Goal: Information Seeking & Learning: Learn about a topic

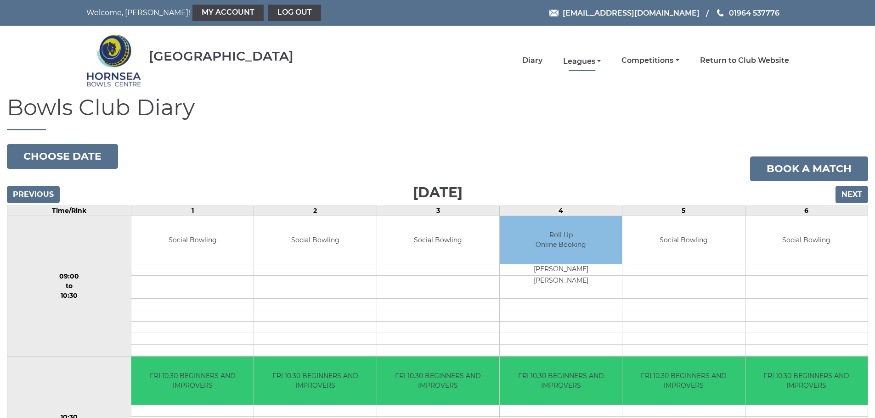
click at [579, 62] on link "Leagues" at bounding box center [582, 61] width 38 height 10
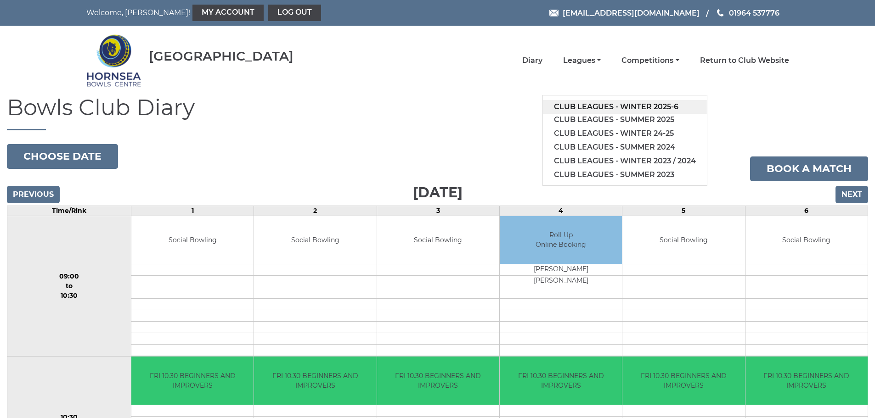
click at [631, 109] on link "Club leagues - Winter 2025-6" at bounding box center [625, 107] width 164 height 14
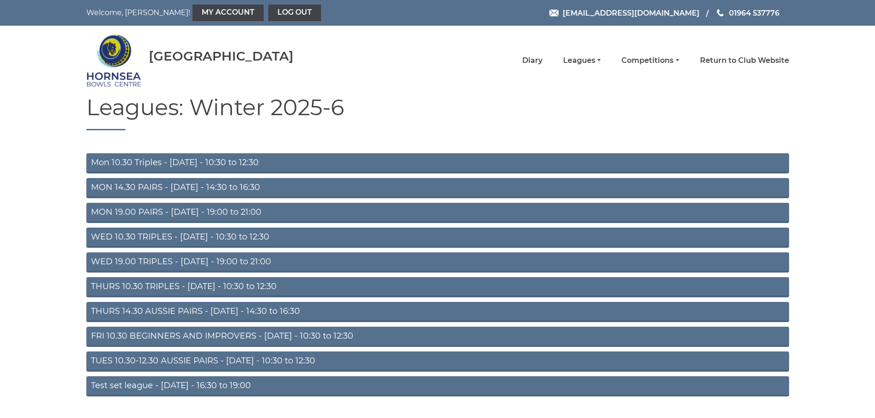
click at [181, 336] on link "FRI 10.30 BEGINNERS AND IMPROVERS - [DATE] - 10:30 to 12:30" at bounding box center [437, 337] width 703 height 20
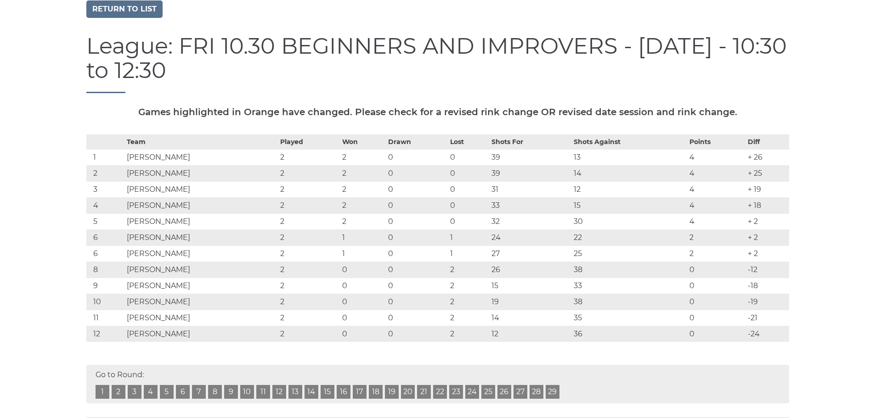
scroll to position [92, 0]
